Goal: Obtain resource: Download file/media

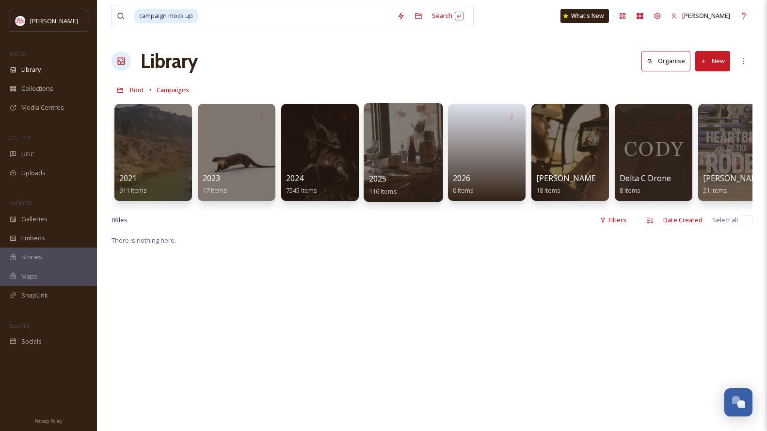
scroll to position [0, 102]
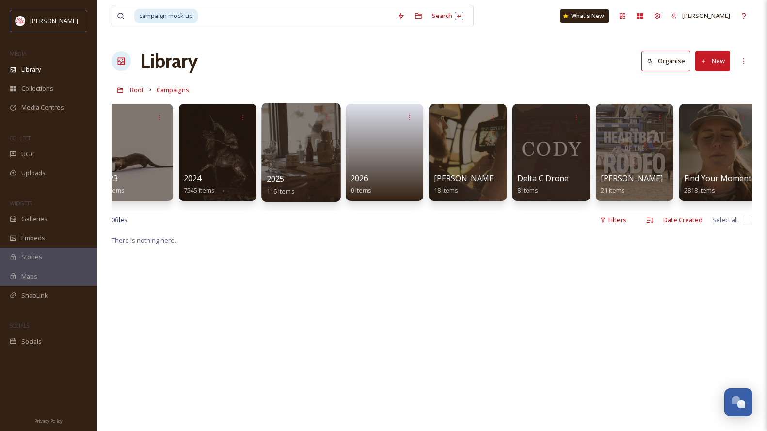
click at [289, 151] on div at bounding box center [300, 152] width 79 height 99
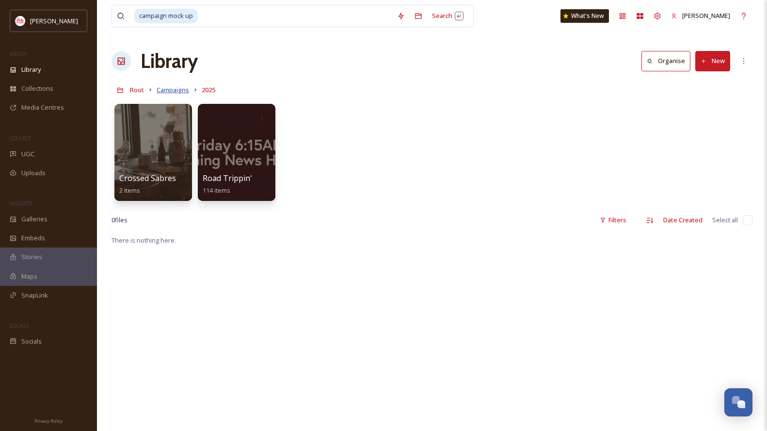
click at [177, 89] on span "Campaigns" at bounding box center [173, 89] width 32 height 9
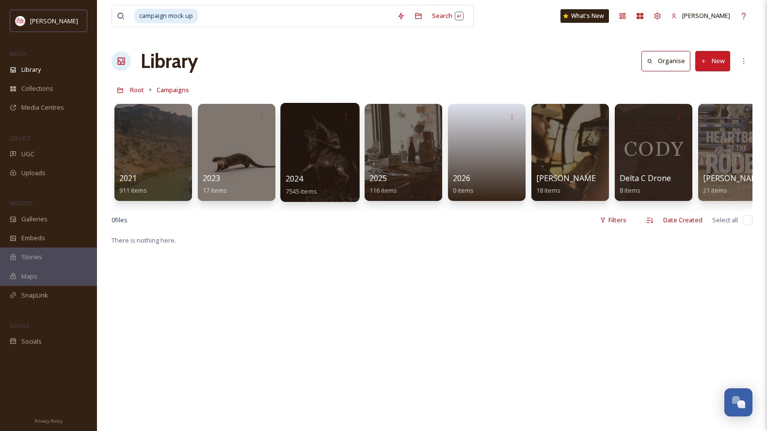
click at [336, 161] on div at bounding box center [319, 152] width 79 height 99
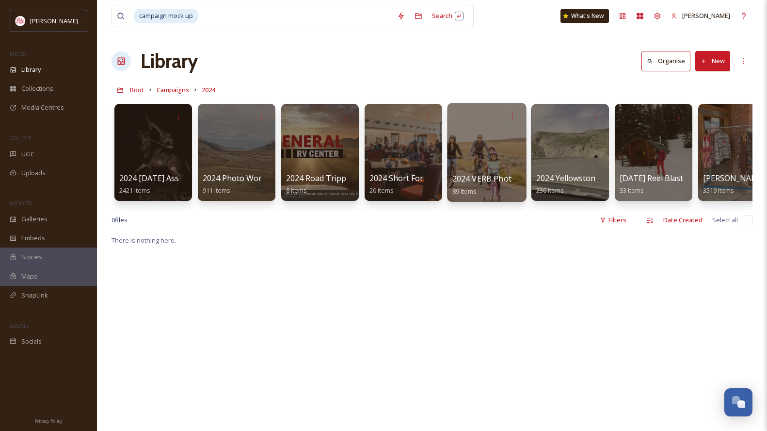
click at [463, 165] on div at bounding box center [486, 152] width 79 height 99
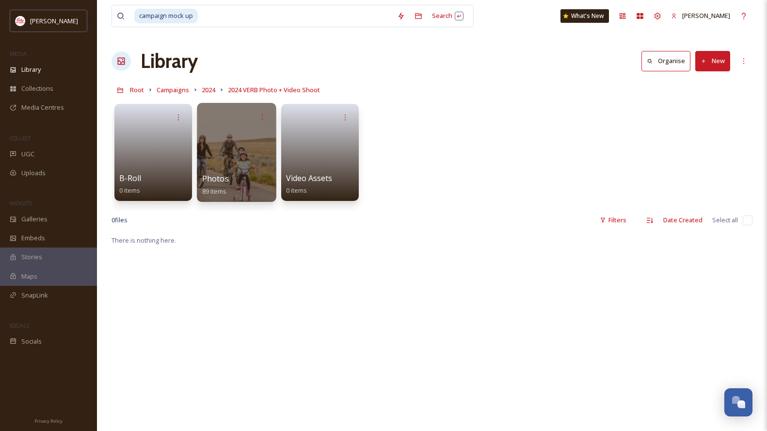
click at [239, 135] on div at bounding box center [236, 152] width 79 height 99
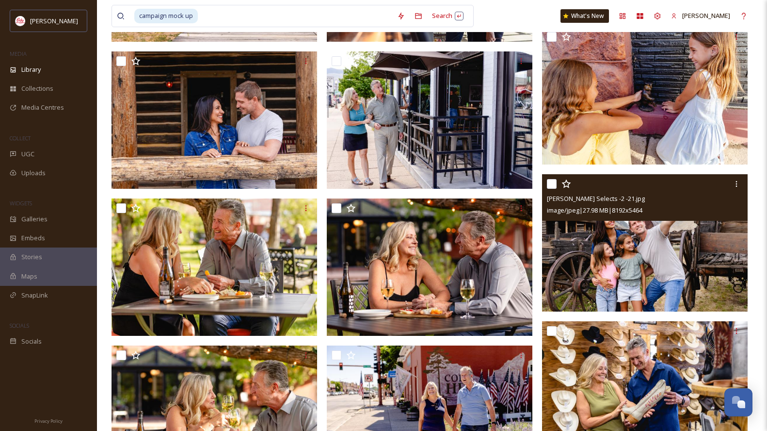
scroll to position [2162, 0]
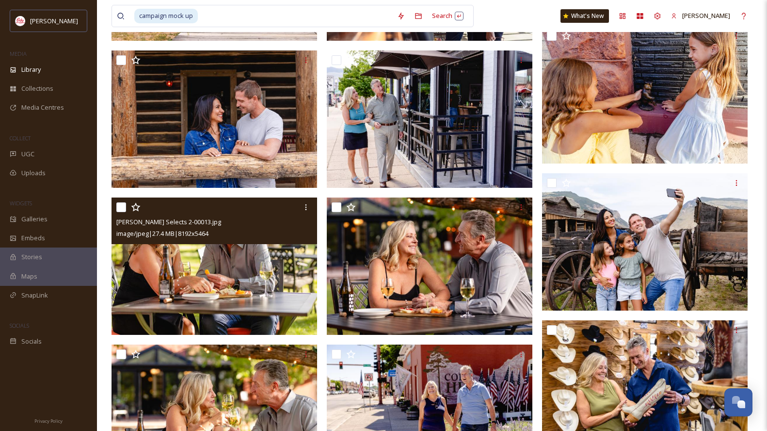
click at [233, 271] on img at bounding box center [215, 265] width 206 height 137
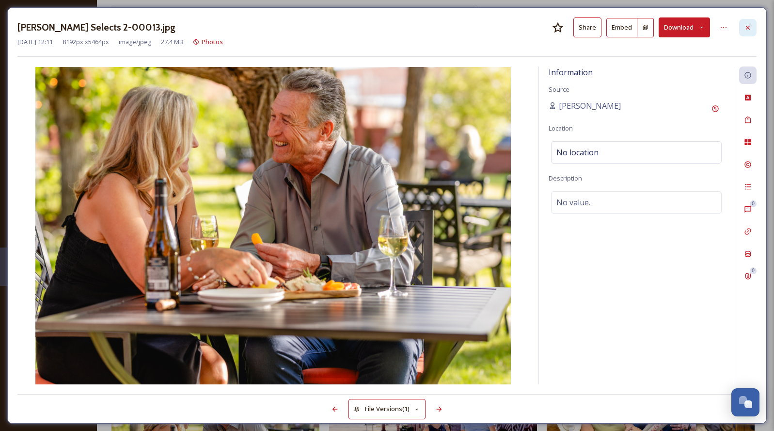
click at [746, 32] on div at bounding box center [748, 27] width 17 height 17
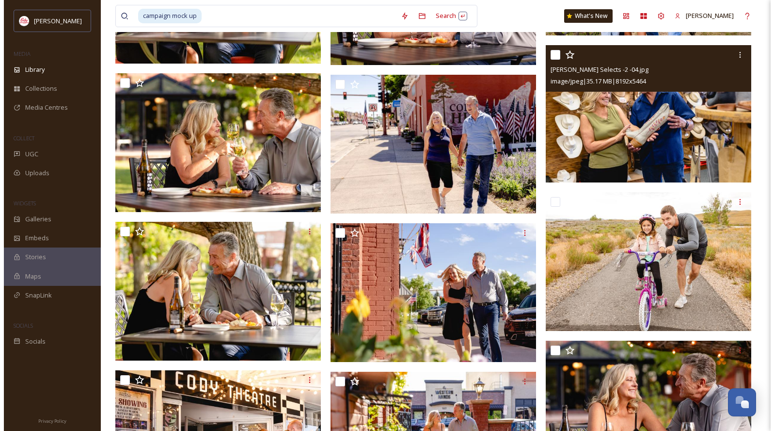
scroll to position [2460, 0]
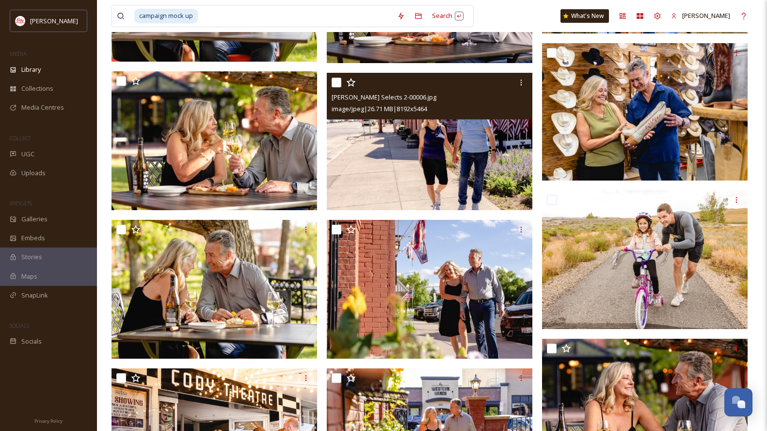
click at [484, 180] on img at bounding box center [430, 141] width 206 height 137
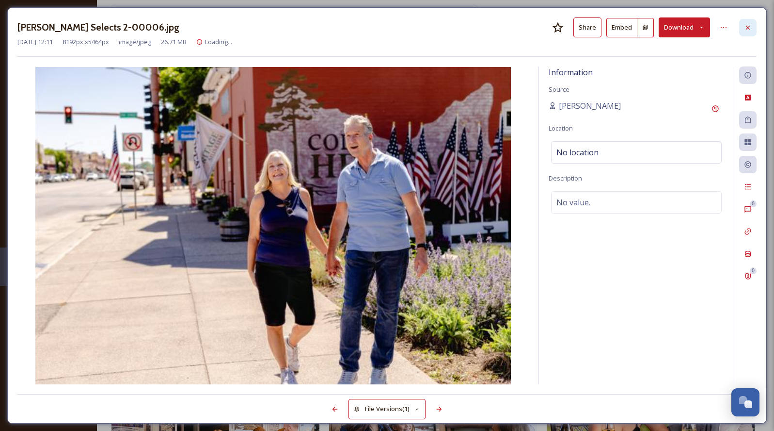
click at [749, 32] on div at bounding box center [748, 27] width 17 height 17
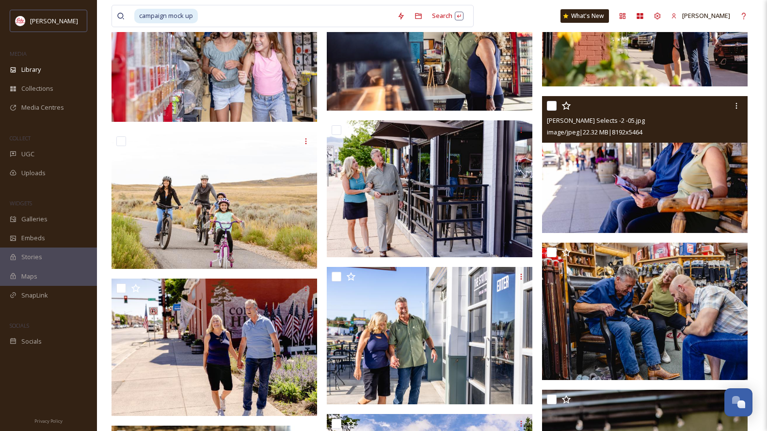
scroll to position [3415, 0]
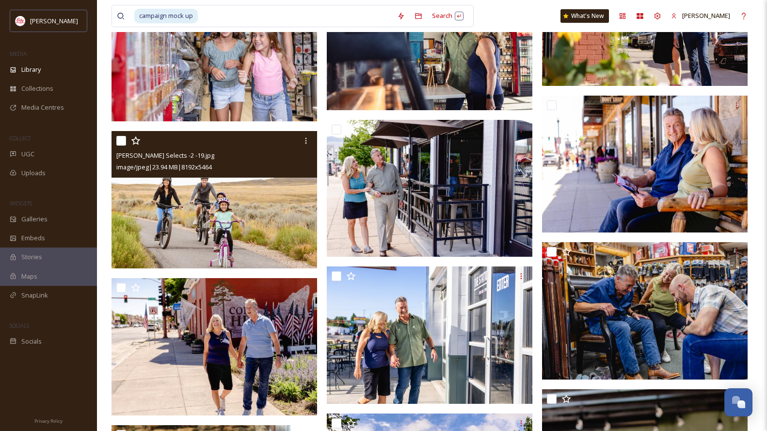
click at [251, 210] on img at bounding box center [215, 199] width 206 height 137
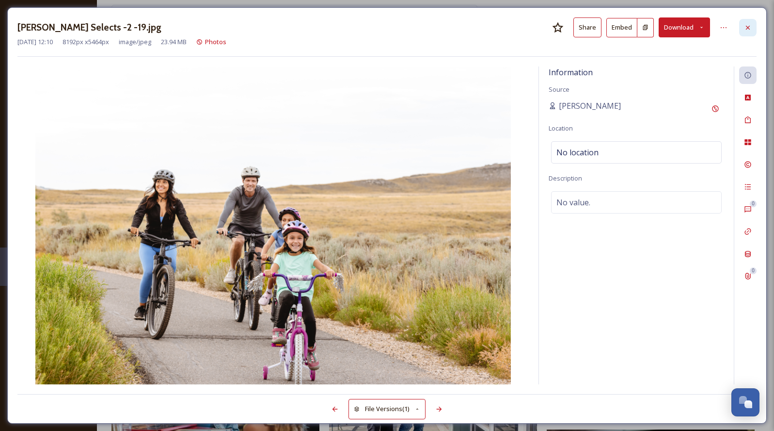
click at [751, 27] on icon at bounding box center [748, 28] width 8 height 8
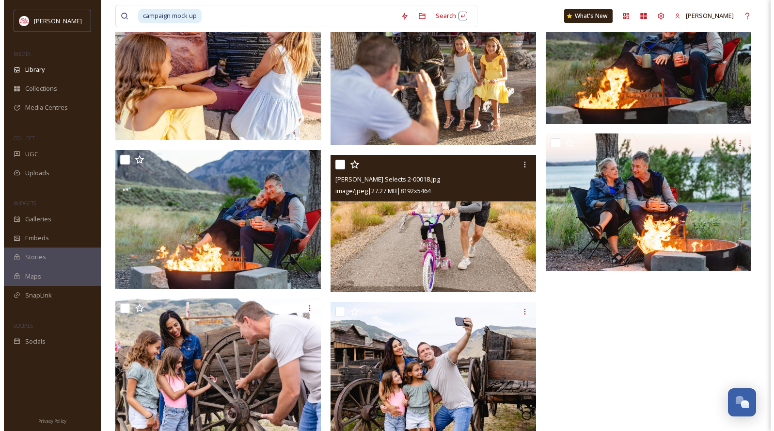
scroll to position [4323, 0]
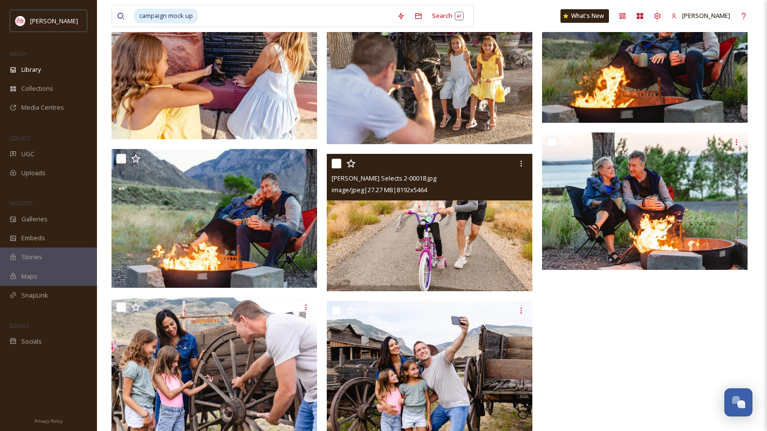
click at [430, 273] on img at bounding box center [430, 222] width 206 height 137
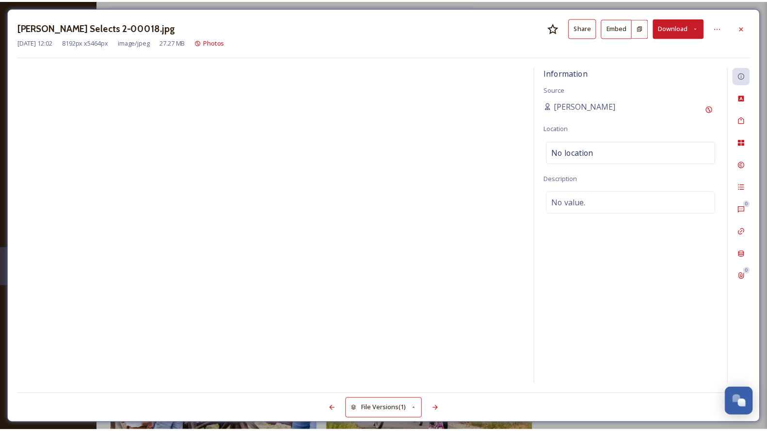
scroll to position [4325, 0]
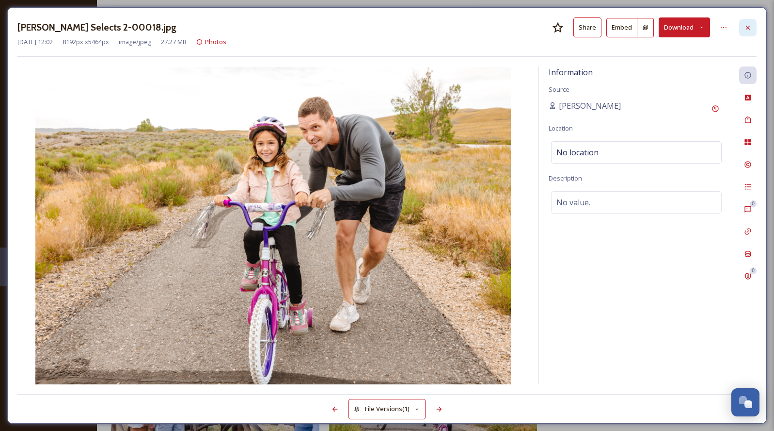
click at [751, 27] on icon at bounding box center [748, 28] width 8 height 8
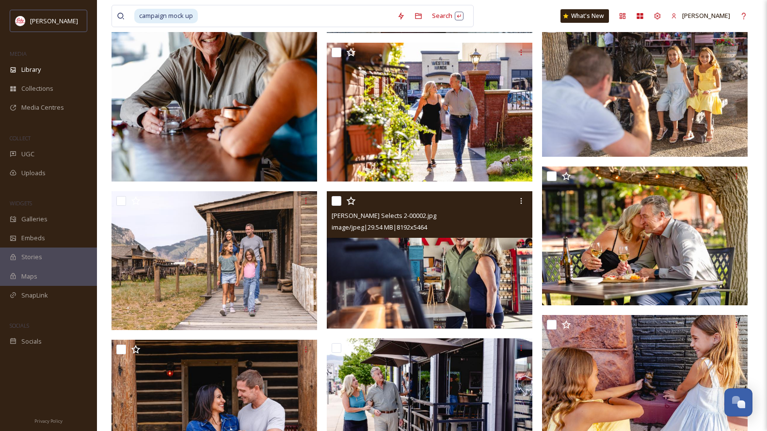
scroll to position [1896, 0]
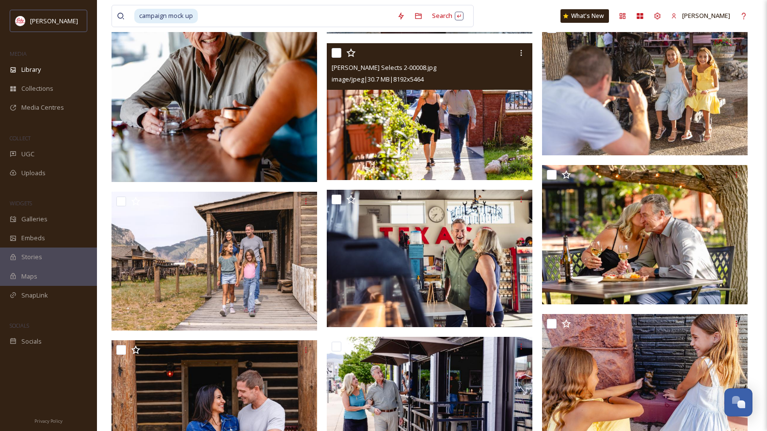
click at [431, 119] on img at bounding box center [430, 111] width 206 height 137
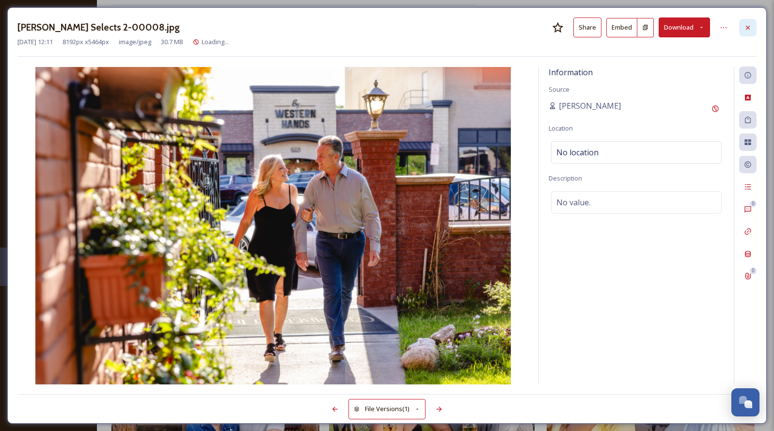
click at [749, 26] on icon at bounding box center [748, 28] width 8 height 8
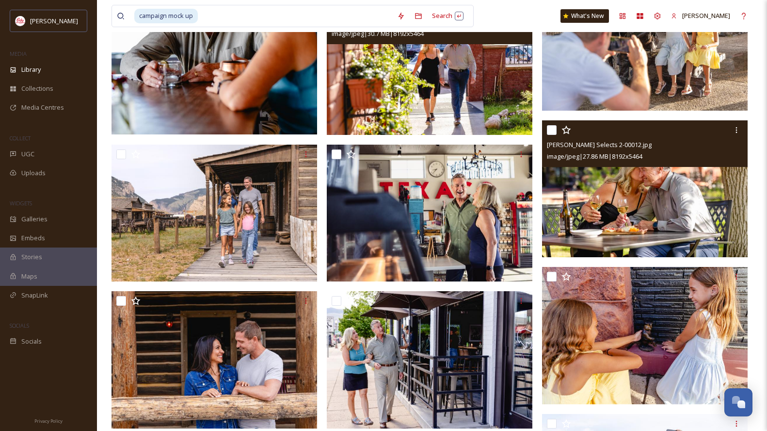
scroll to position [1940, 0]
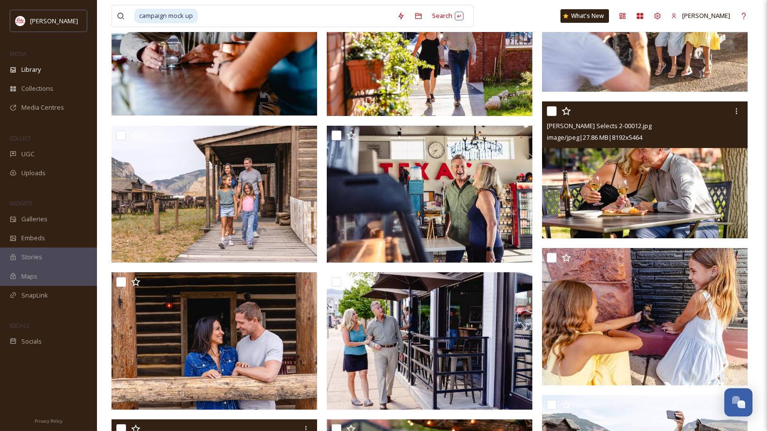
click at [642, 214] on img at bounding box center [645, 169] width 206 height 137
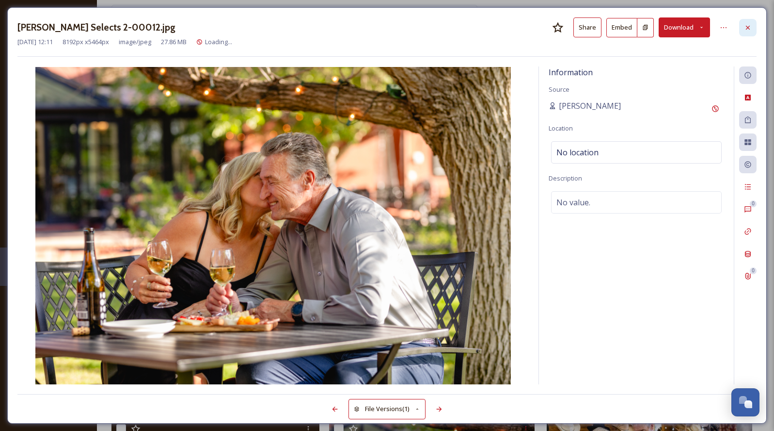
click at [751, 29] on icon at bounding box center [748, 28] width 8 height 8
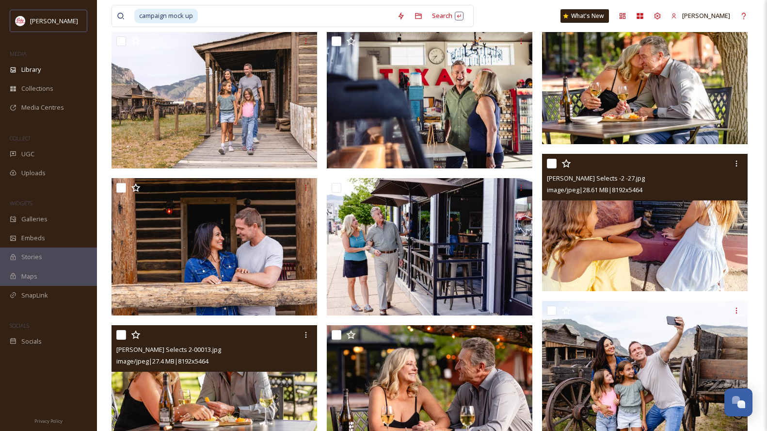
scroll to position [2046, 0]
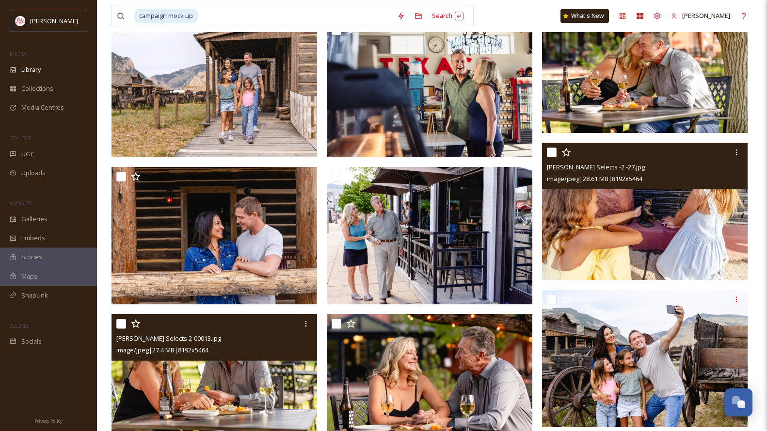
click at [612, 228] on img at bounding box center [645, 211] width 206 height 137
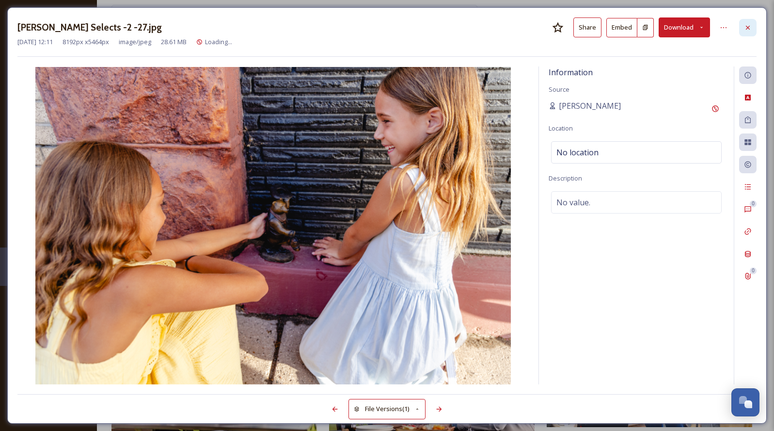
click at [745, 28] on icon at bounding box center [748, 28] width 8 height 8
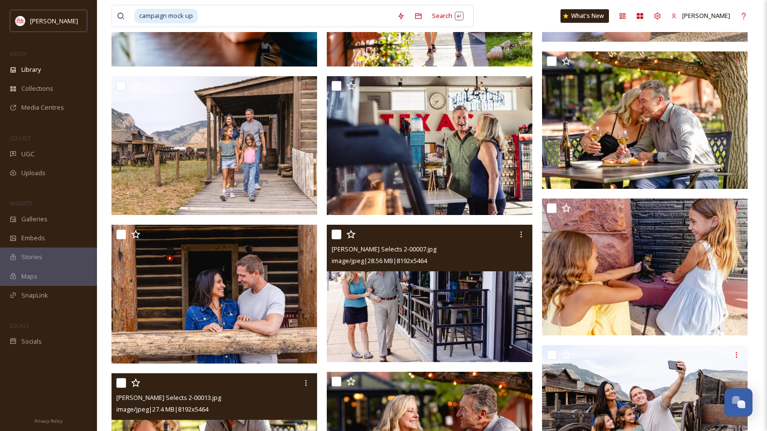
scroll to position [2004, 0]
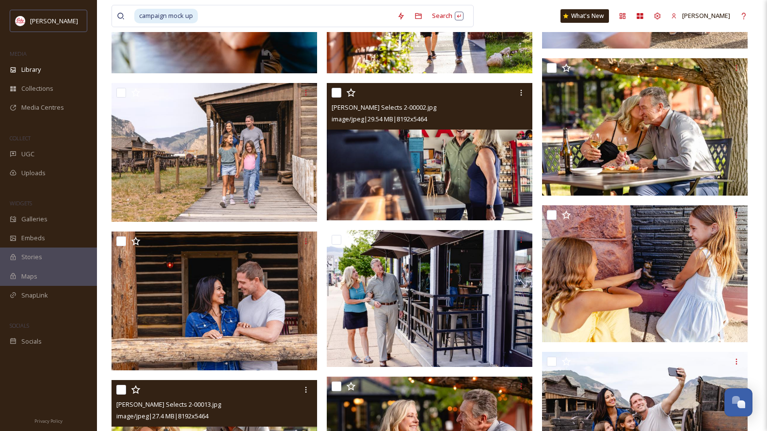
click at [454, 150] on img at bounding box center [430, 151] width 206 height 137
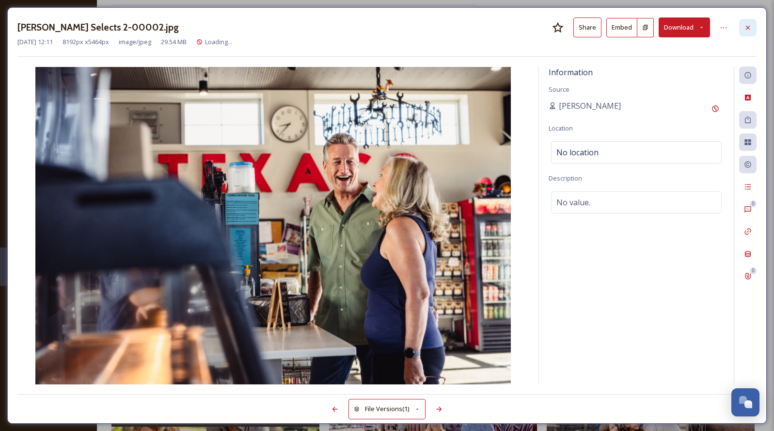
click at [751, 28] on icon at bounding box center [748, 28] width 8 height 8
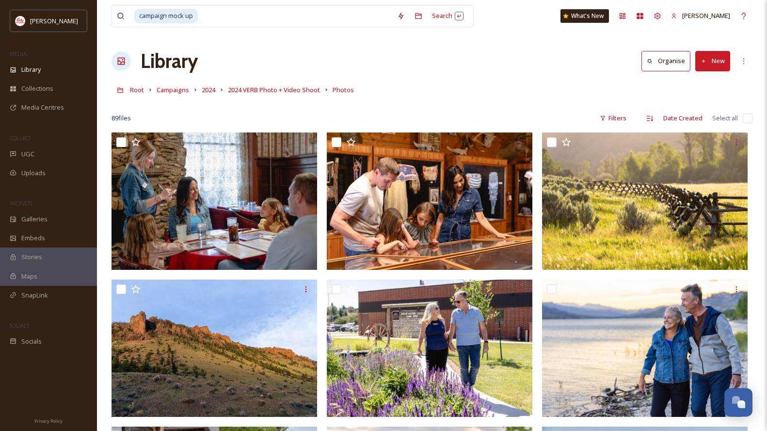
click at [359, 106] on div at bounding box center [432, 104] width 641 height 10
click at [245, 101] on div at bounding box center [432, 104] width 641 height 10
click at [188, 106] on div at bounding box center [432, 104] width 641 height 10
click at [244, 15] on input at bounding box center [296, 15] width 194 height 21
click at [546, 59] on div "Library Organise New" at bounding box center [432, 61] width 641 height 29
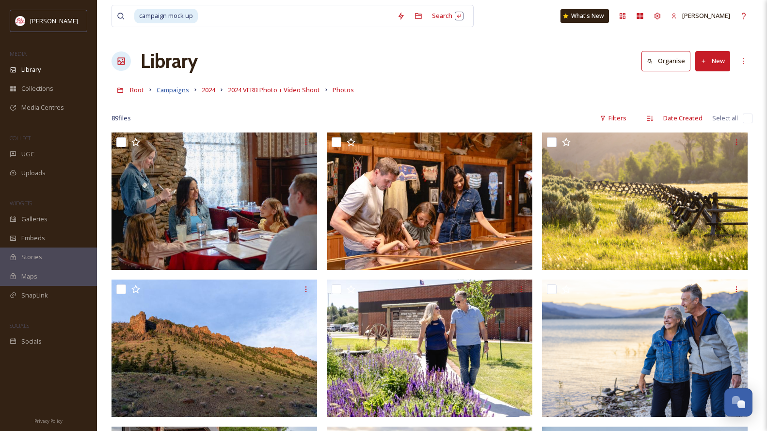
click at [173, 90] on span "Campaigns" at bounding box center [173, 89] width 32 height 9
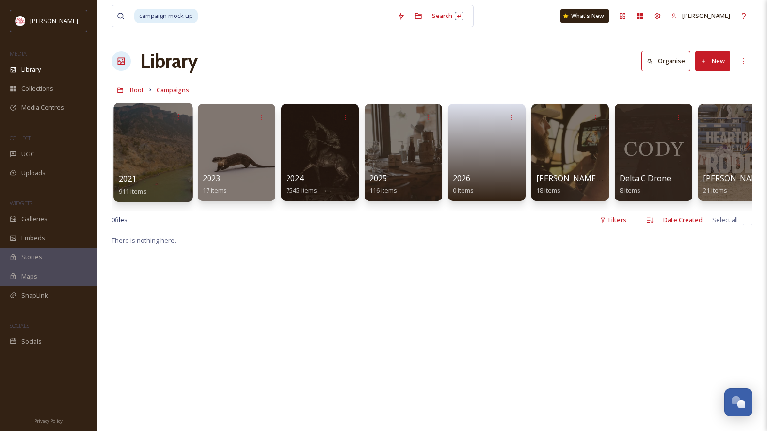
click at [170, 150] on div at bounding box center [152, 152] width 79 height 99
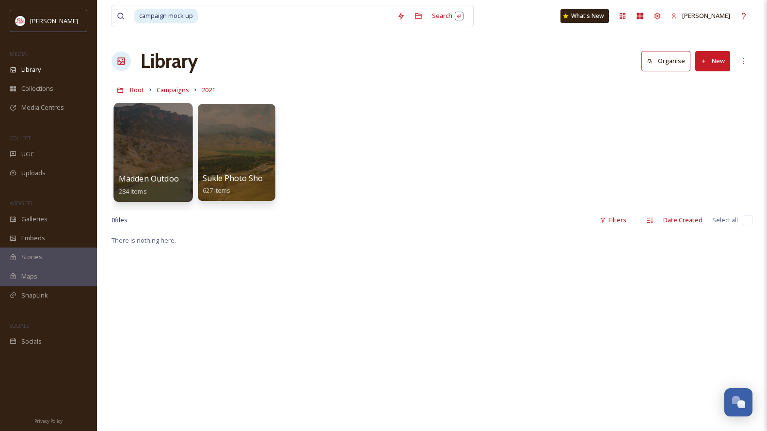
click at [181, 157] on div at bounding box center [152, 152] width 79 height 99
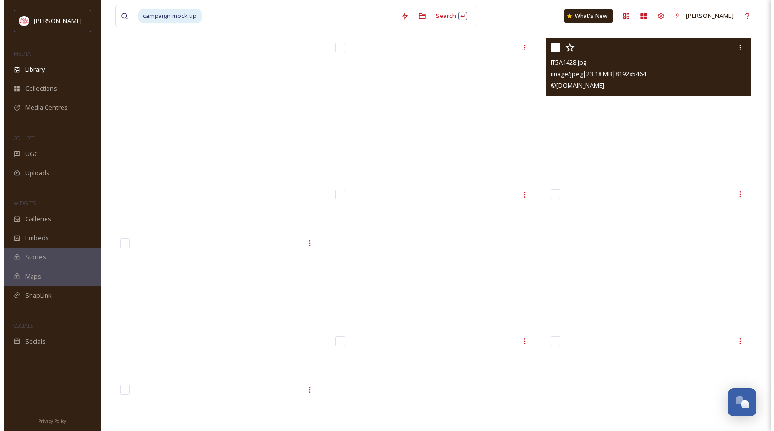
scroll to position [11569, 0]
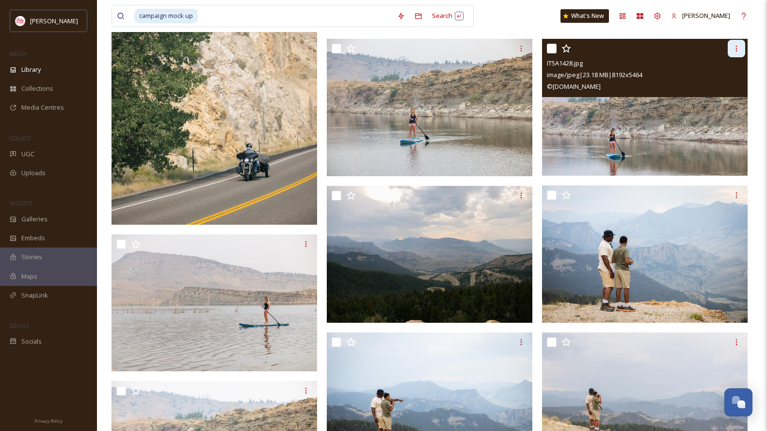
click at [738, 48] on icon at bounding box center [737, 49] width 8 height 8
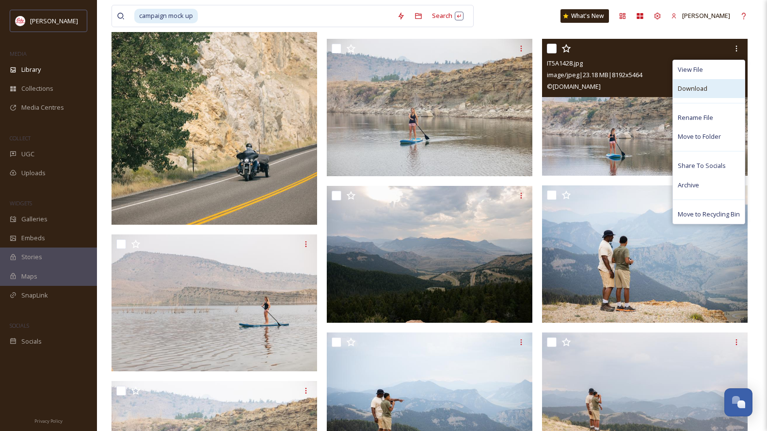
click at [706, 86] on span "Download" at bounding box center [693, 88] width 30 height 9
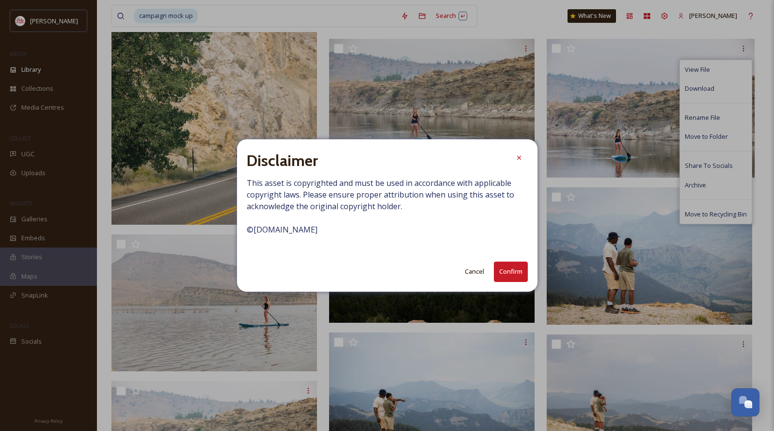
click at [509, 270] on button "Confirm" at bounding box center [511, 271] width 34 height 20
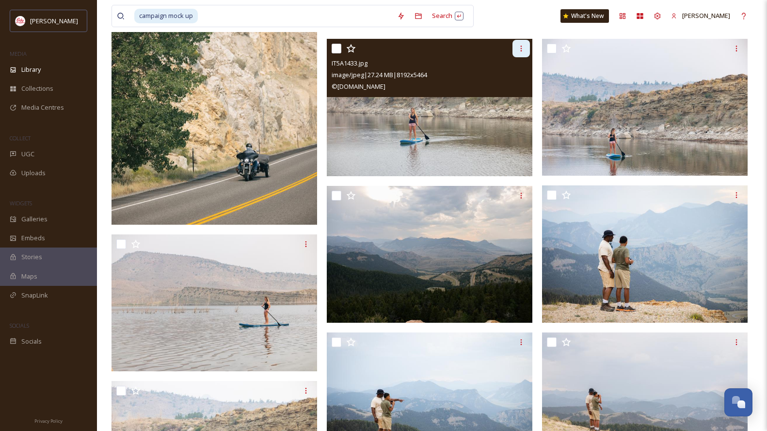
click at [522, 45] on icon at bounding box center [521, 49] width 8 height 8
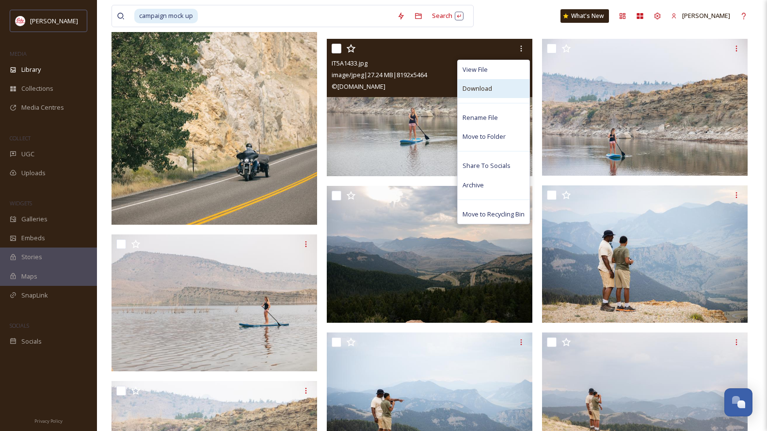
click at [496, 88] on div "Download" at bounding box center [494, 88] width 72 height 19
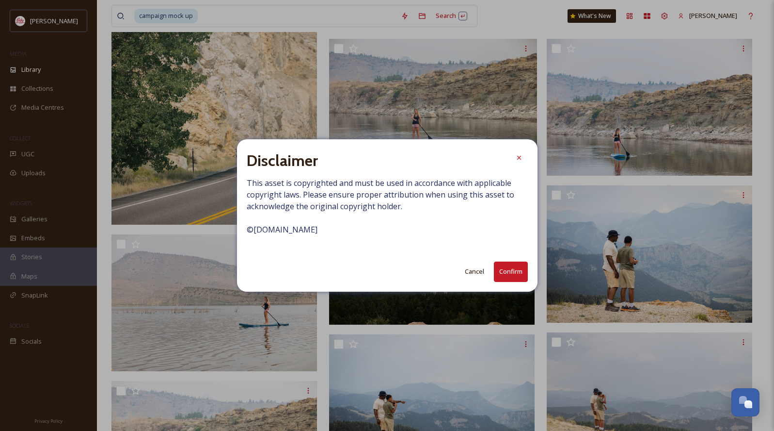
click at [516, 275] on button "Confirm" at bounding box center [511, 271] width 34 height 20
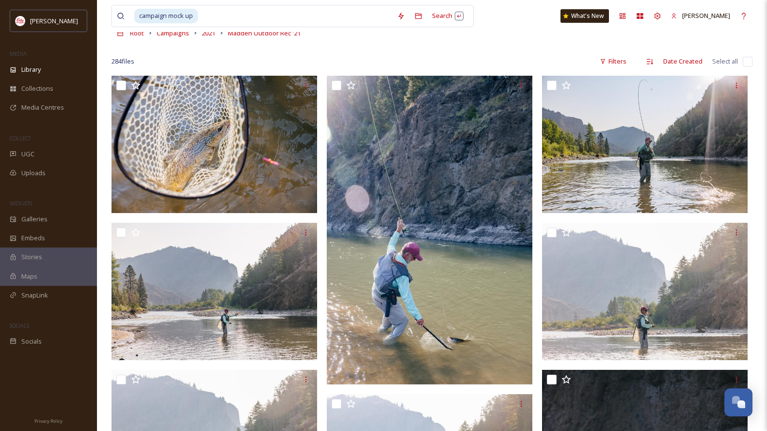
scroll to position [0, 0]
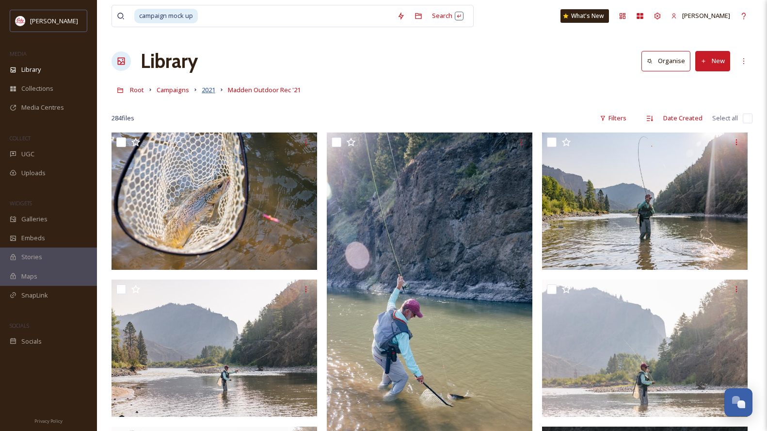
click at [208, 93] on span "2021" at bounding box center [209, 89] width 14 height 9
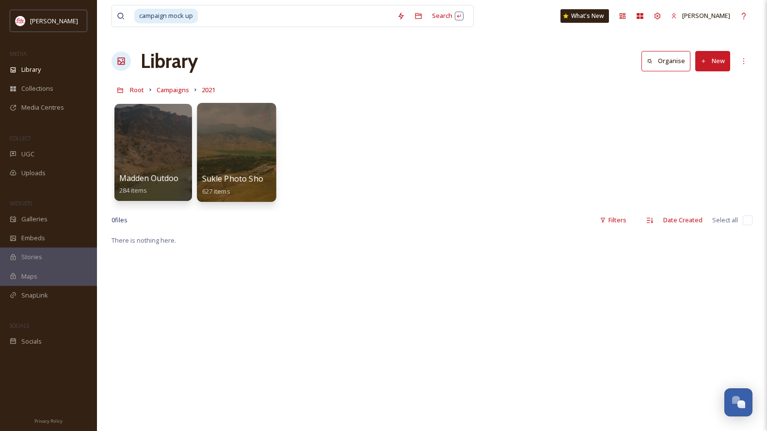
click at [259, 154] on div at bounding box center [236, 152] width 79 height 99
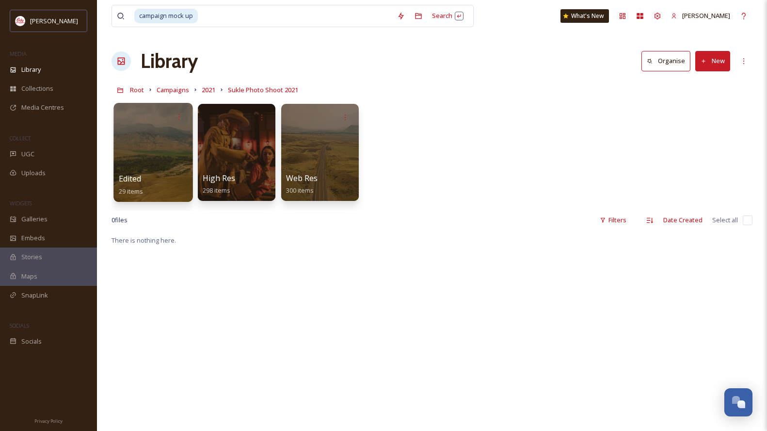
click at [161, 163] on div at bounding box center [152, 152] width 79 height 99
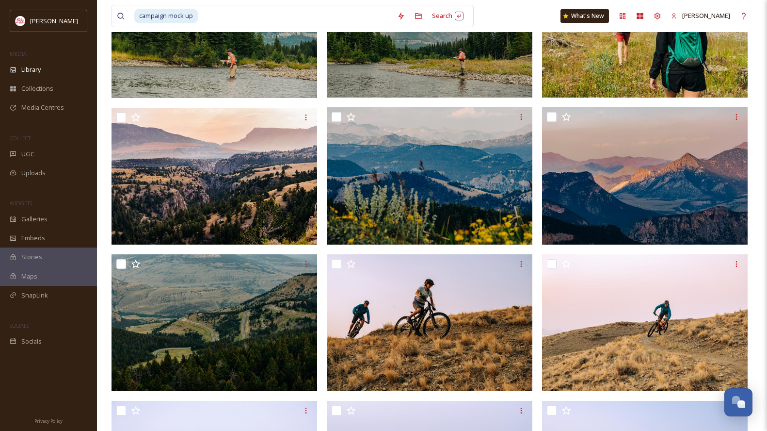
scroll to position [77, 0]
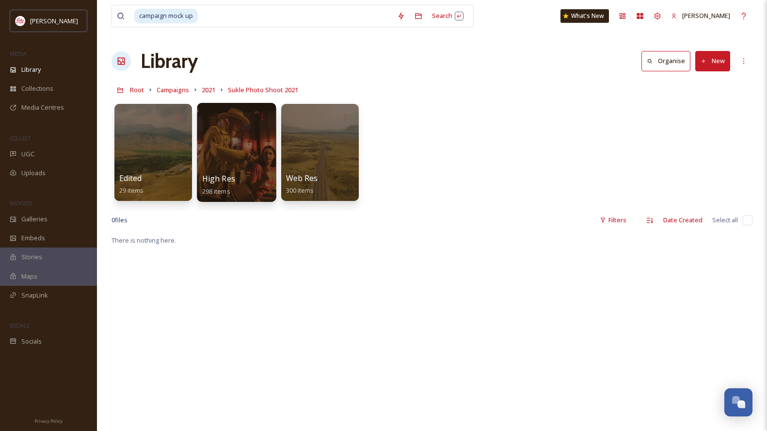
click at [250, 156] on div at bounding box center [236, 152] width 79 height 99
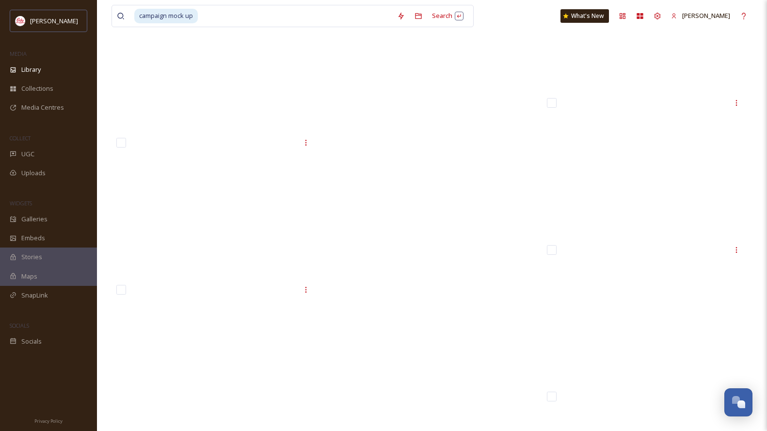
scroll to position [19449, 0]
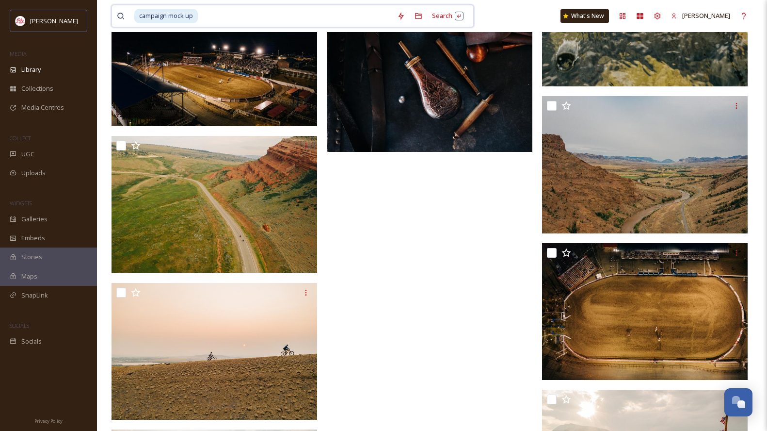
click at [252, 14] on input at bounding box center [296, 15] width 194 height 21
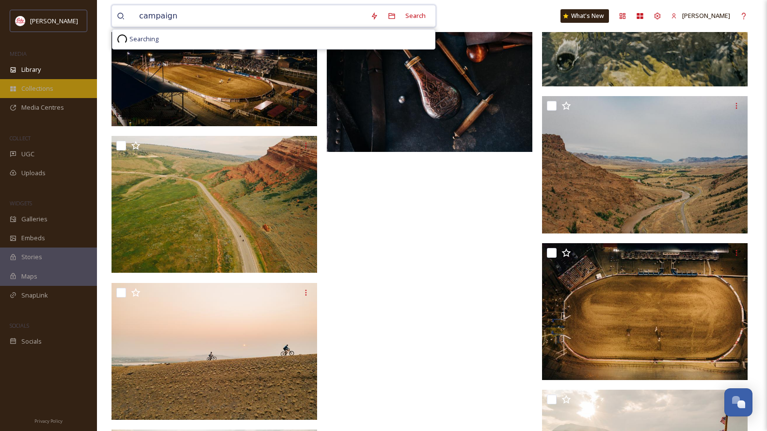
type input "campaign"
click at [63, 86] on div "Collections" at bounding box center [48, 88] width 97 height 19
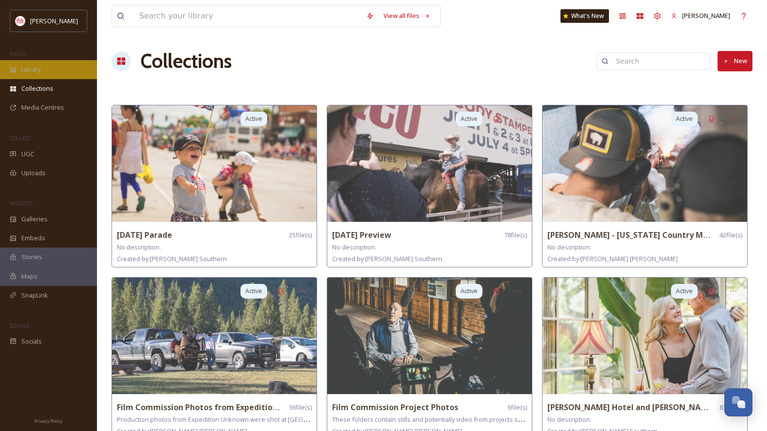
click at [57, 67] on div "Library" at bounding box center [48, 69] width 97 height 19
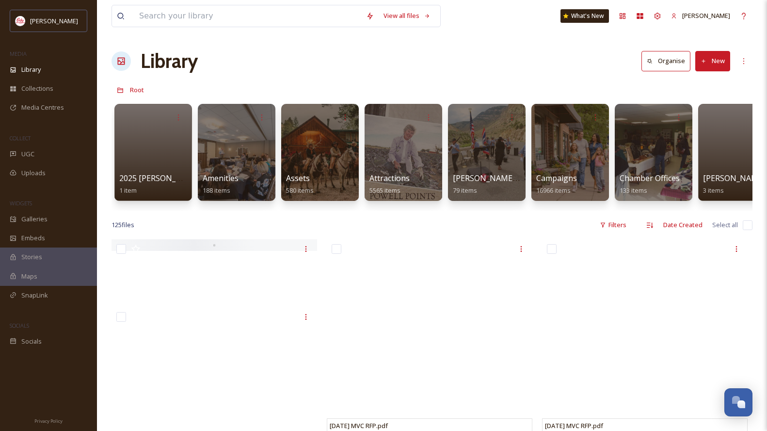
click at [382, 86] on div "Root" at bounding box center [432, 90] width 641 height 18
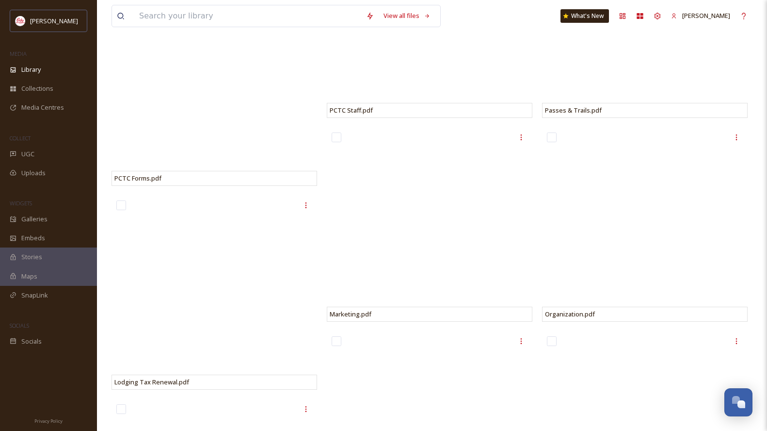
scroll to position [1486, 0]
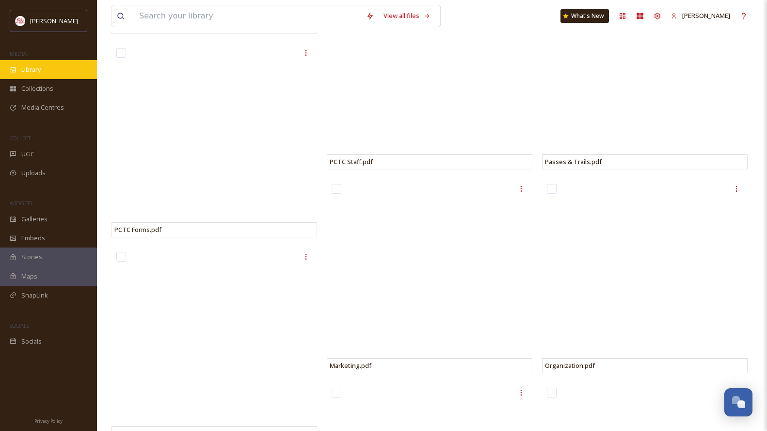
click at [48, 68] on div "Library" at bounding box center [48, 69] width 97 height 19
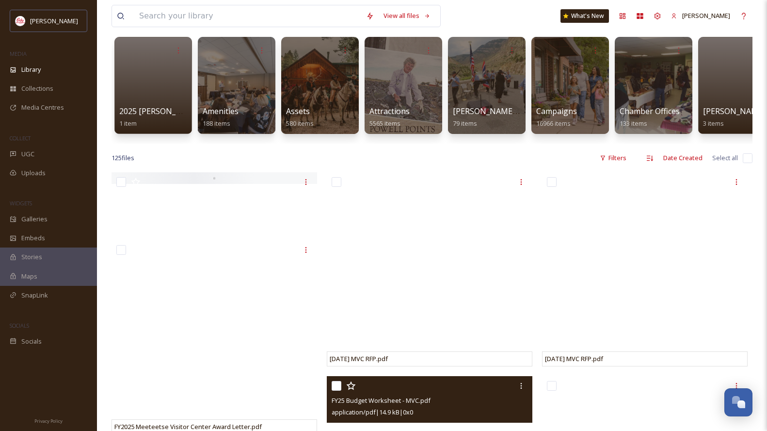
scroll to position [0, 0]
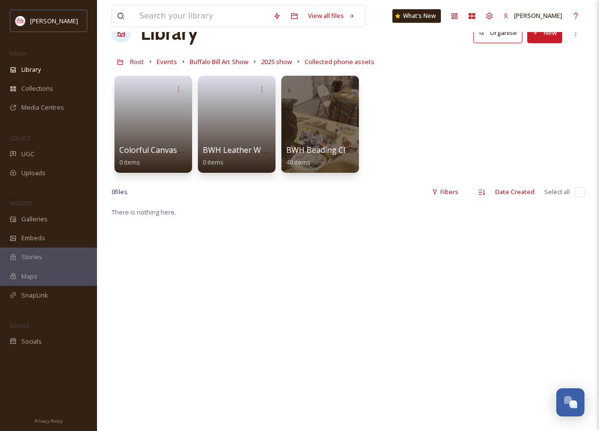
scroll to position [26, 0]
